Goal: Information Seeking & Learning: Learn about a topic

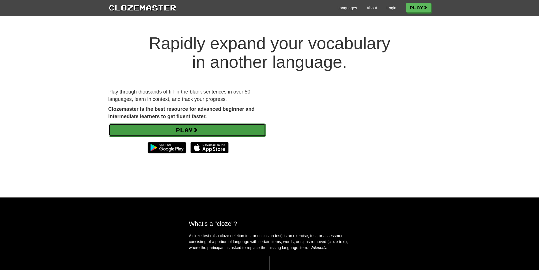
click at [178, 128] on link "Play" at bounding box center [187, 129] width 157 height 13
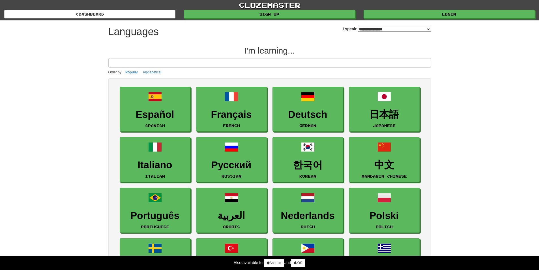
select select "*******"
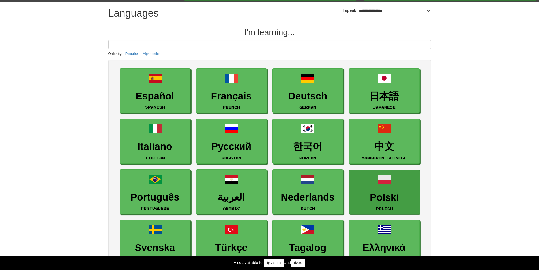
scroll to position [28, 0]
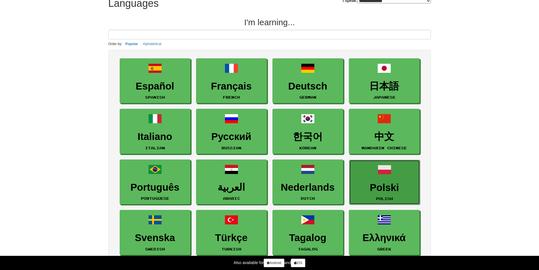
click at [413, 194] on link "Polski Polish" at bounding box center [384, 182] width 71 height 45
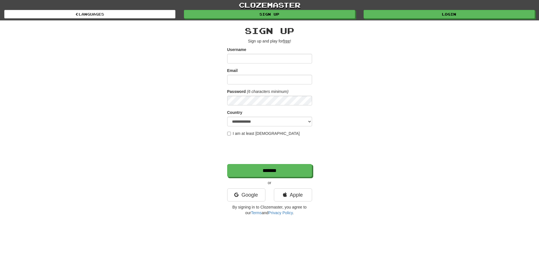
click at [277, 54] on input "Username" at bounding box center [269, 59] width 85 height 10
click at [254, 192] on link "Google" at bounding box center [246, 194] width 38 height 13
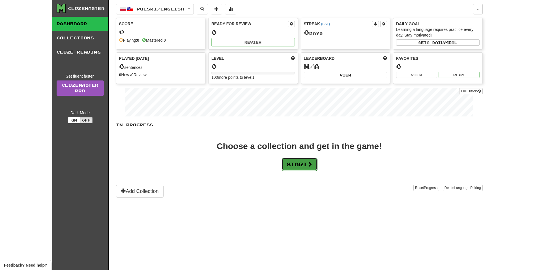
click at [312, 166] on span at bounding box center [309, 163] width 5 height 5
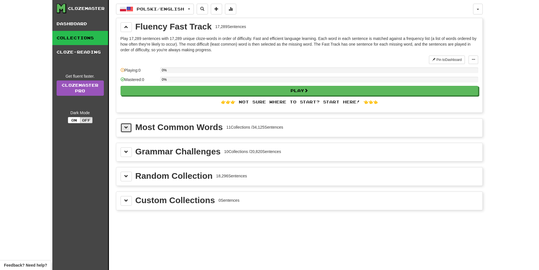
click at [128, 126] on button at bounding box center [126, 128] width 11 height 10
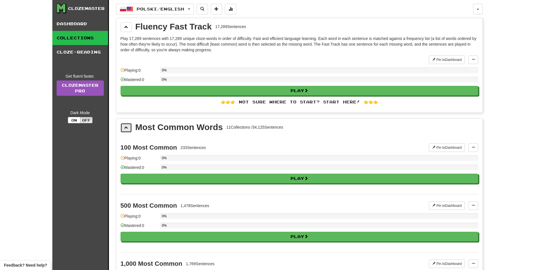
click at [128, 126] on button at bounding box center [126, 128] width 11 height 10
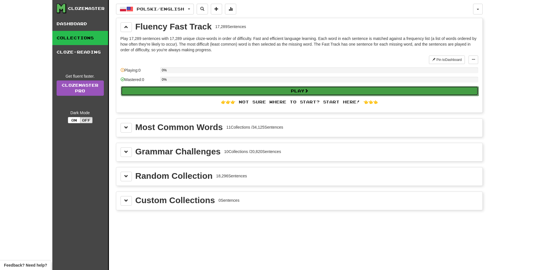
click at [171, 93] on button "Play" at bounding box center [300, 91] width 358 height 10
select select "**"
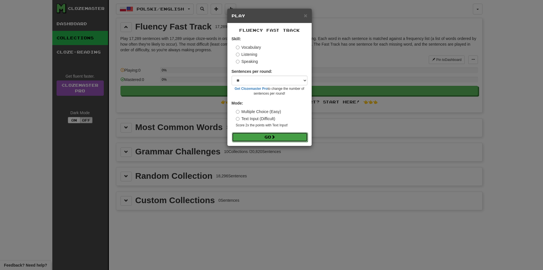
click at [284, 134] on button "Go" at bounding box center [270, 137] width 76 height 10
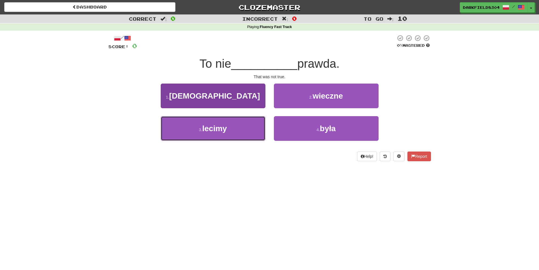
click at [242, 125] on button "3 . [GEOGRAPHIC_DATA]" at bounding box center [213, 128] width 105 height 25
